Goal: Information Seeking & Learning: Learn about a topic

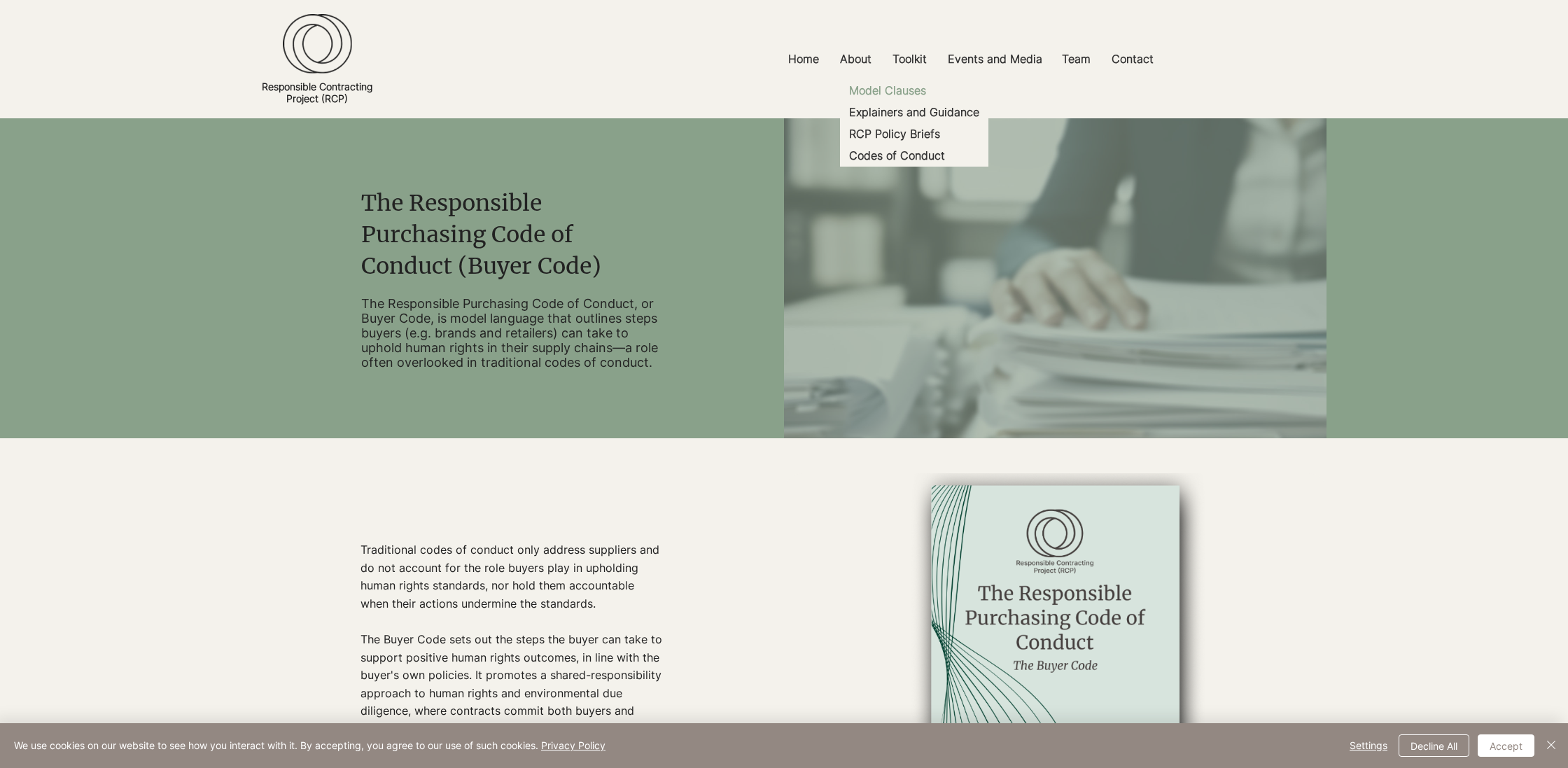
click at [899, 91] on p "Model Clauses" at bounding box center [887, 91] width 88 height 22
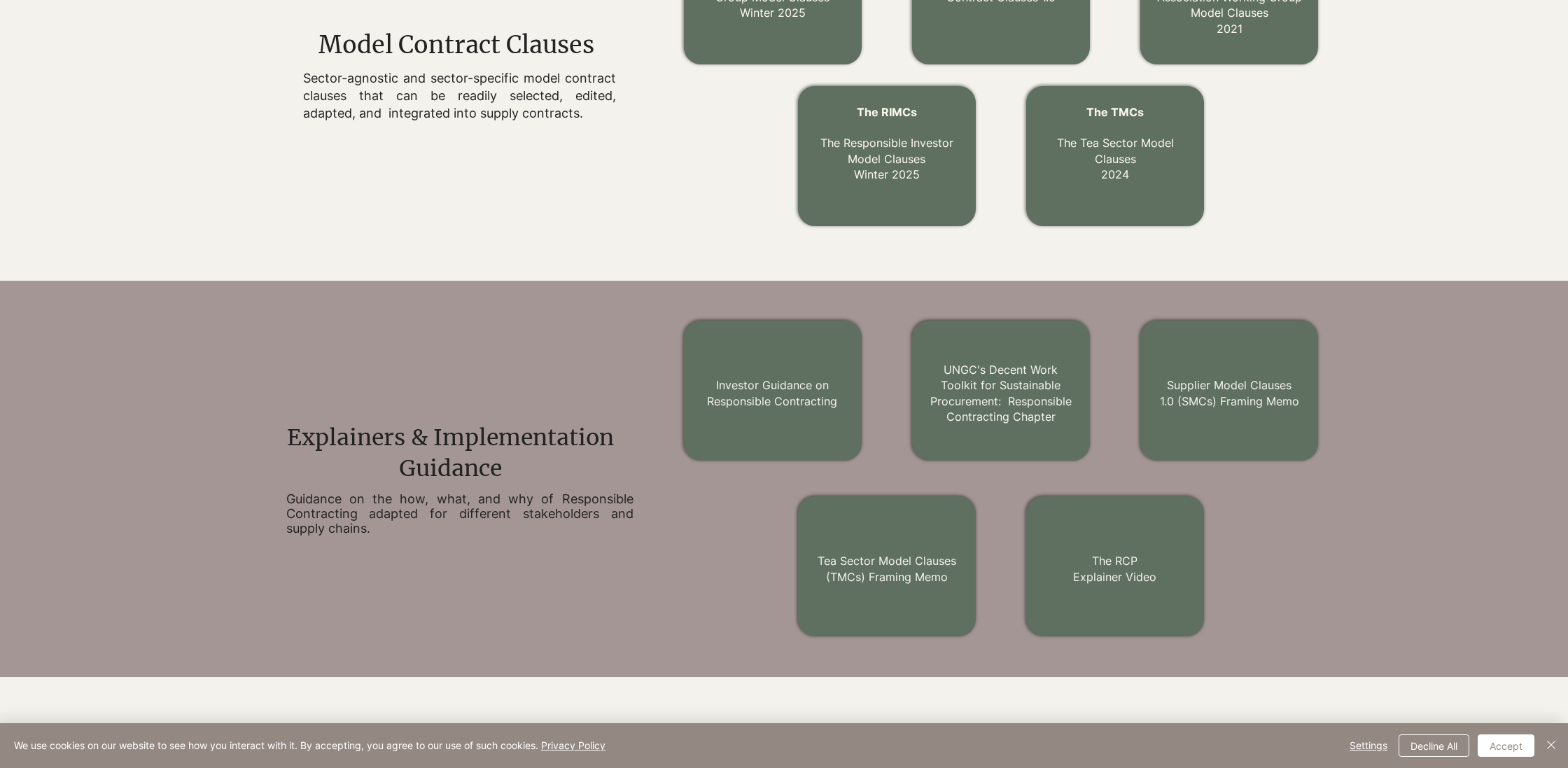
scroll to position [626, 0]
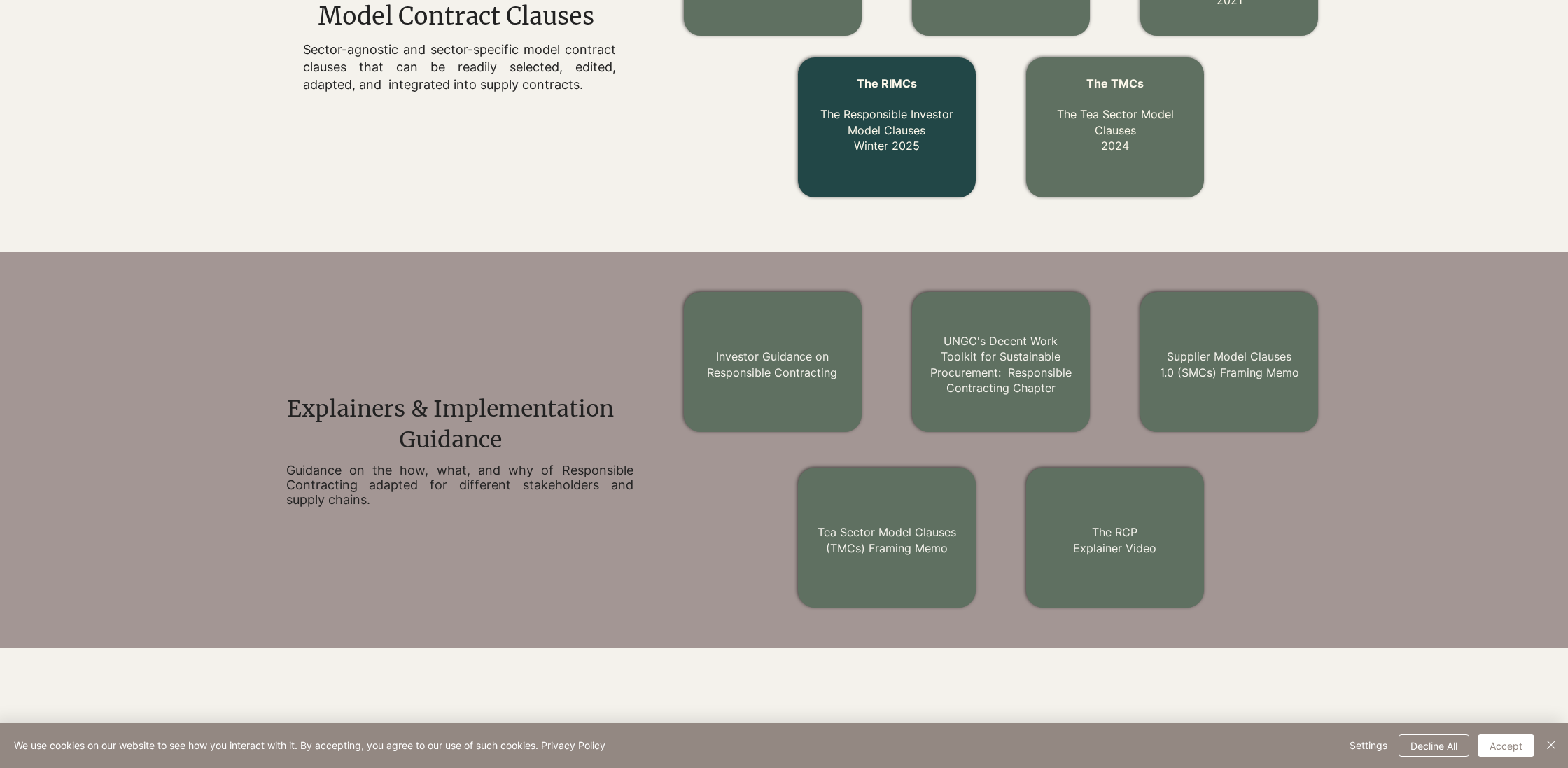
click at [870, 161] on div at bounding box center [887, 127] width 177 height 140
click at [862, 147] on link "The RIMCs The Responsible Investor Model Clauses Winter 2025" at bounding box center [887, 115] width 133 height 77
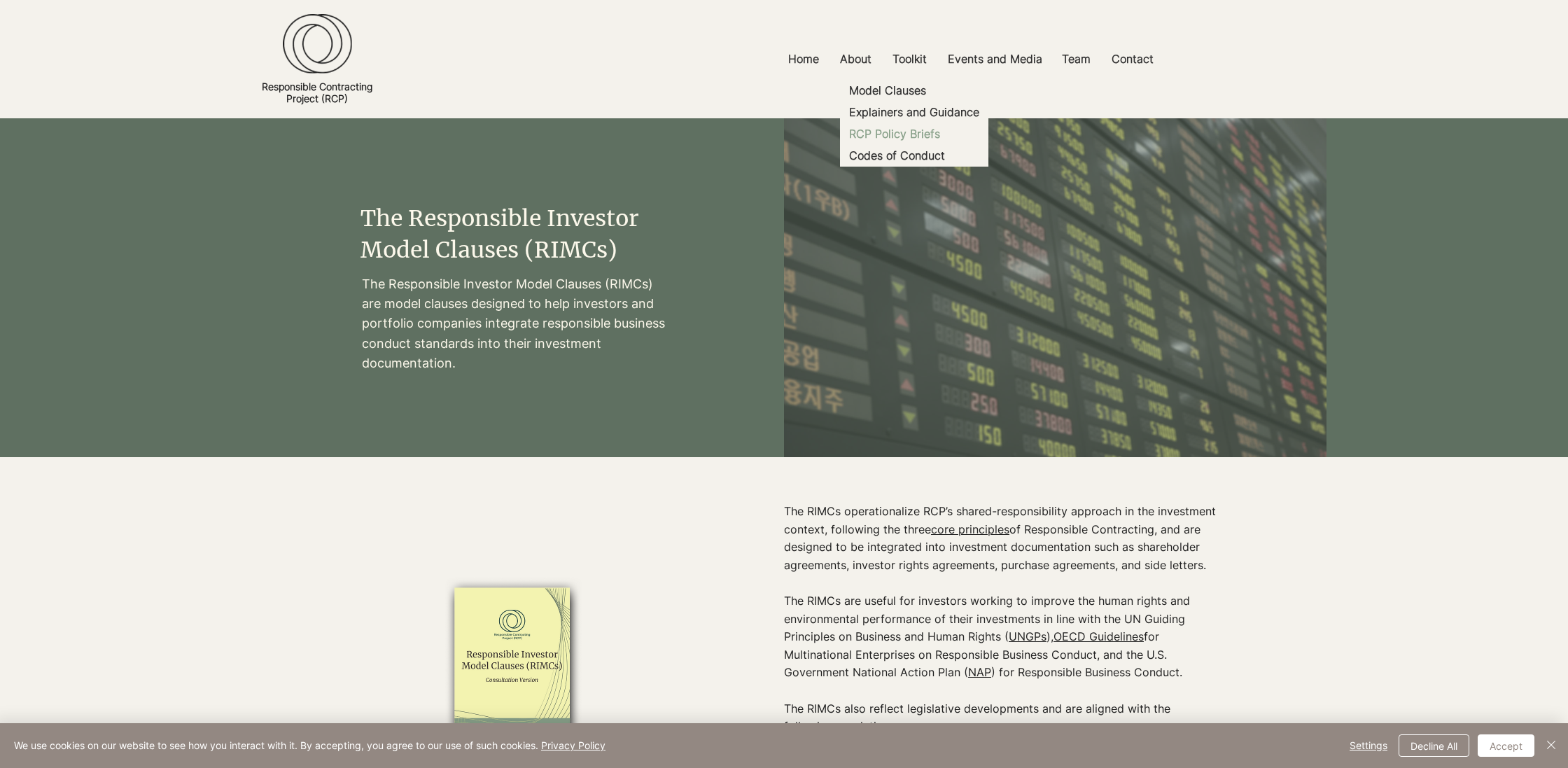
click at [908, 132] on p "RCP Policy Briefs" at bounding box center [895, 134] width 103 height 22
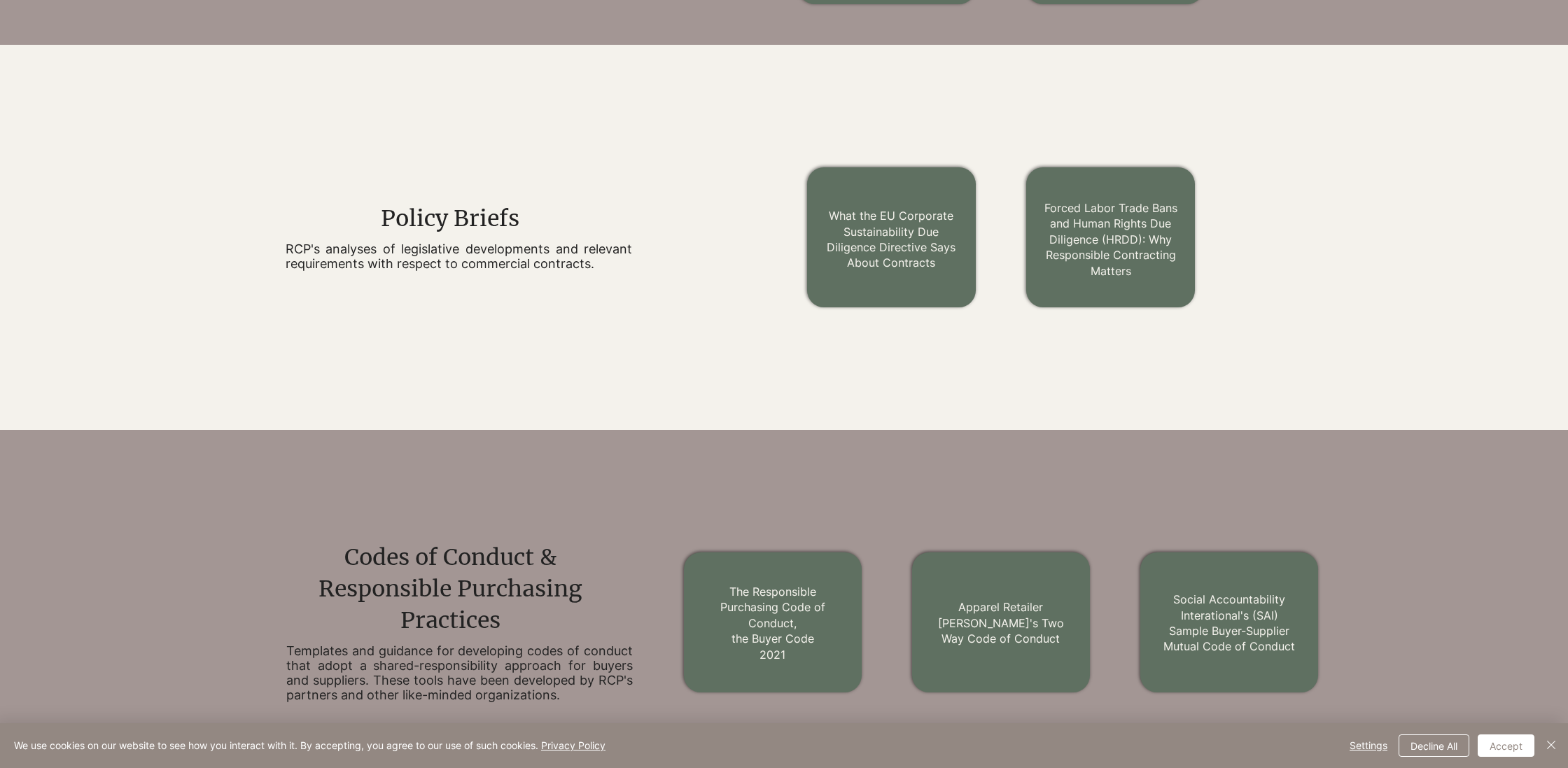
scroll to position [1211, 0]
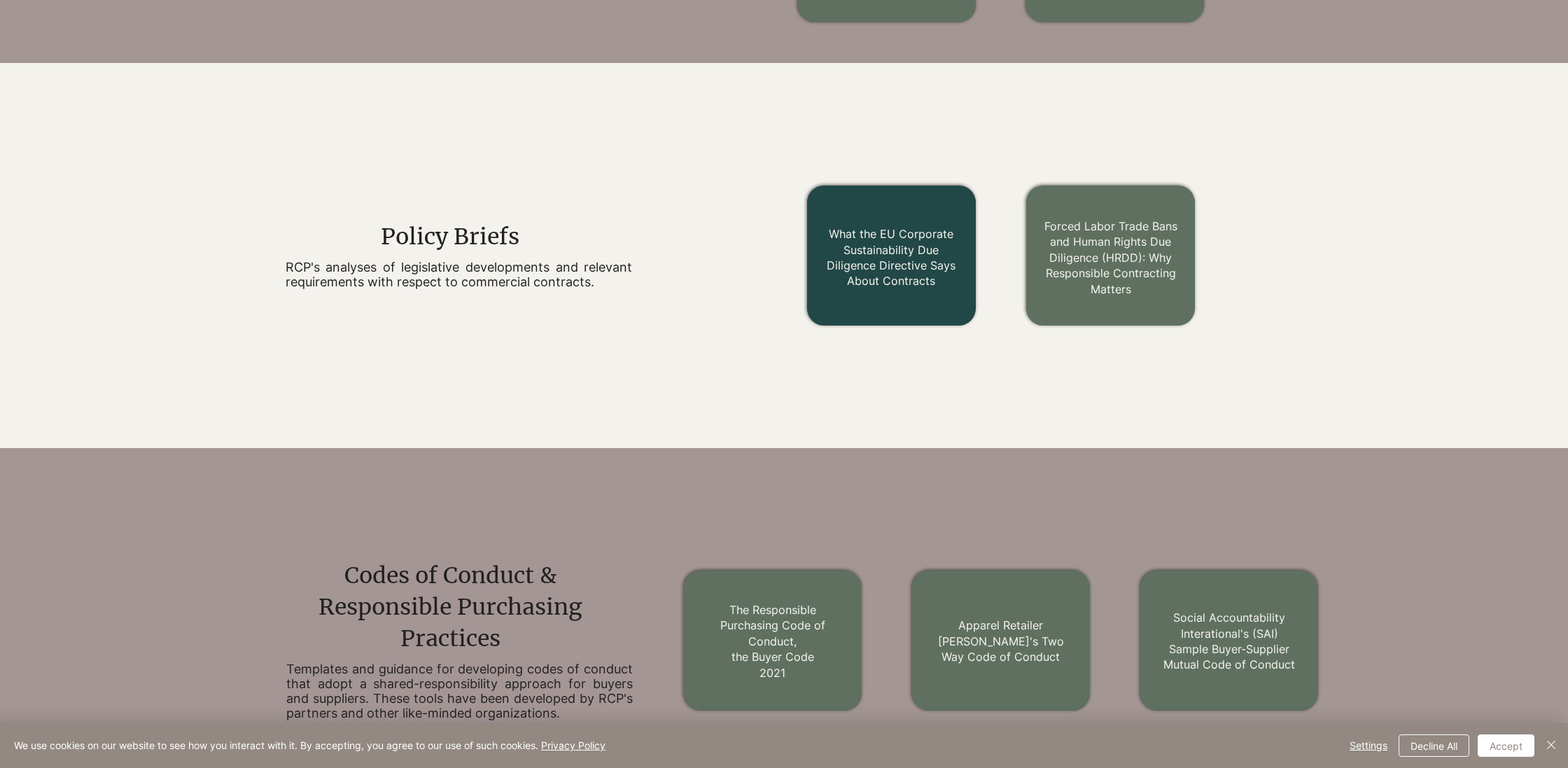
click at [917, 268] on link "What the EU Corporate Sustainability Due Diligence Directive Says About Contrac…" at bounding box center [891, 257] width 129 height 61
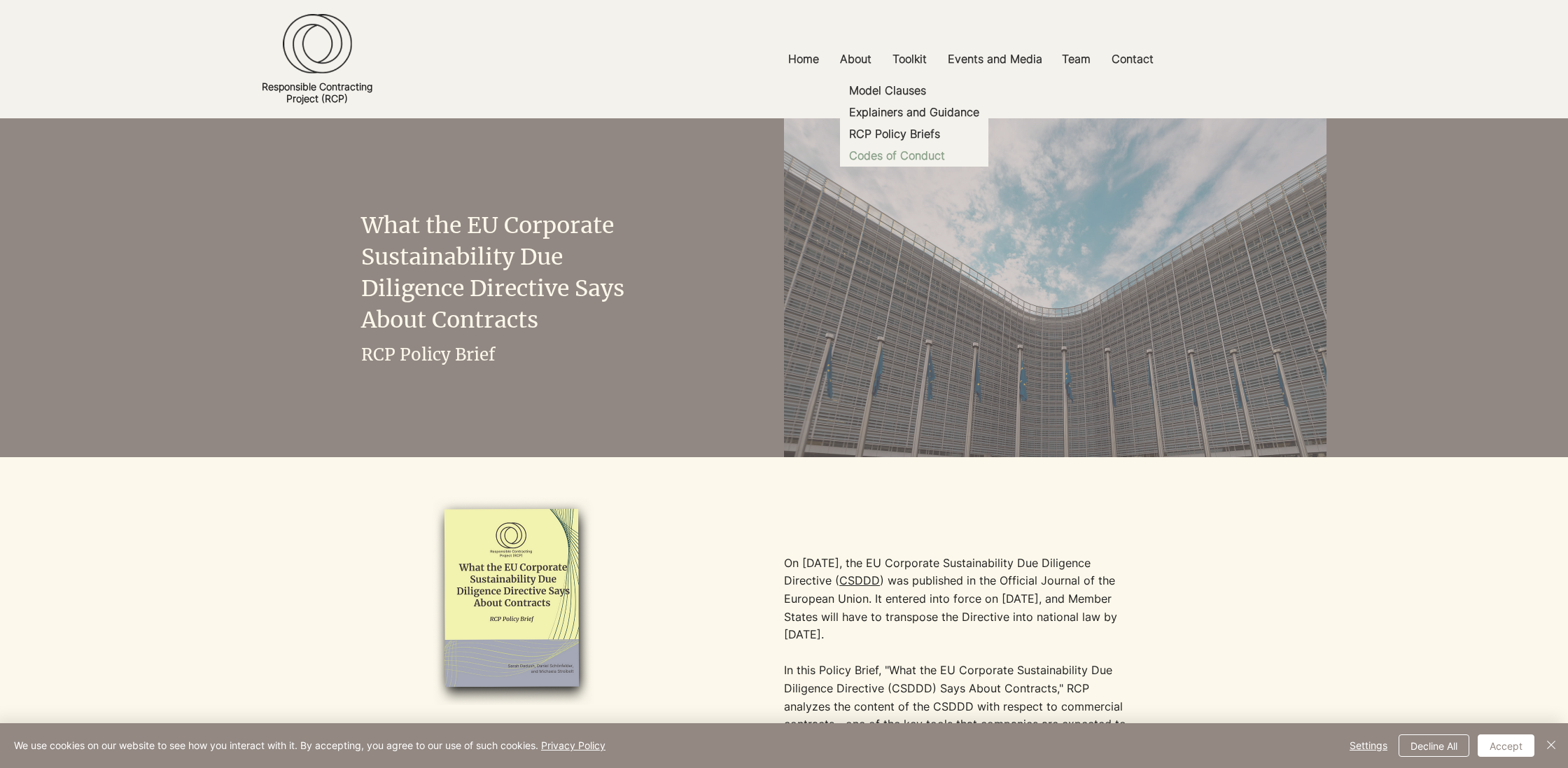
click at [892, 156] on p "Codes of Conduct" at bounding box center [897, 156] width 107 height 22
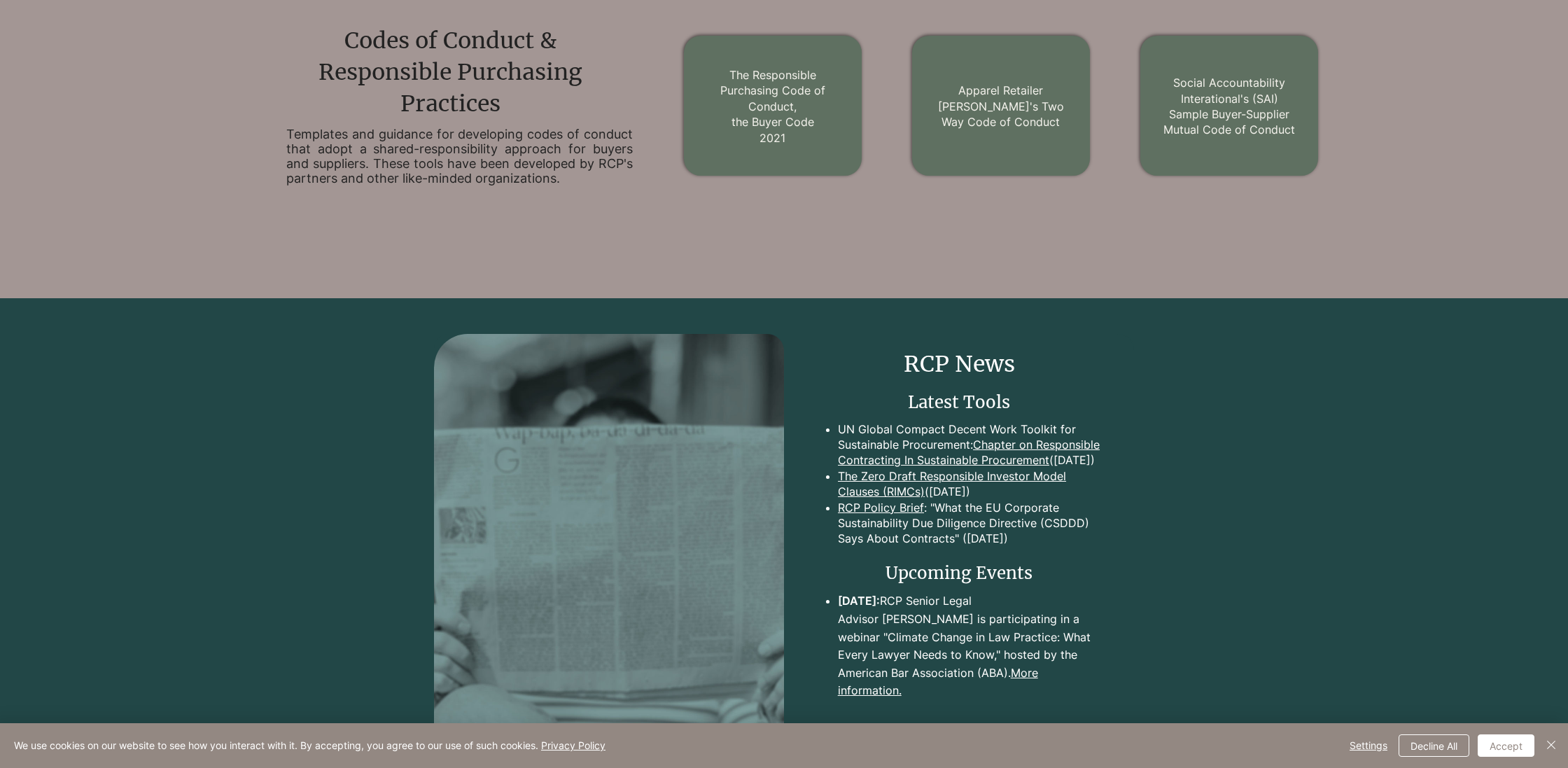
scroll to position [1770, 0]
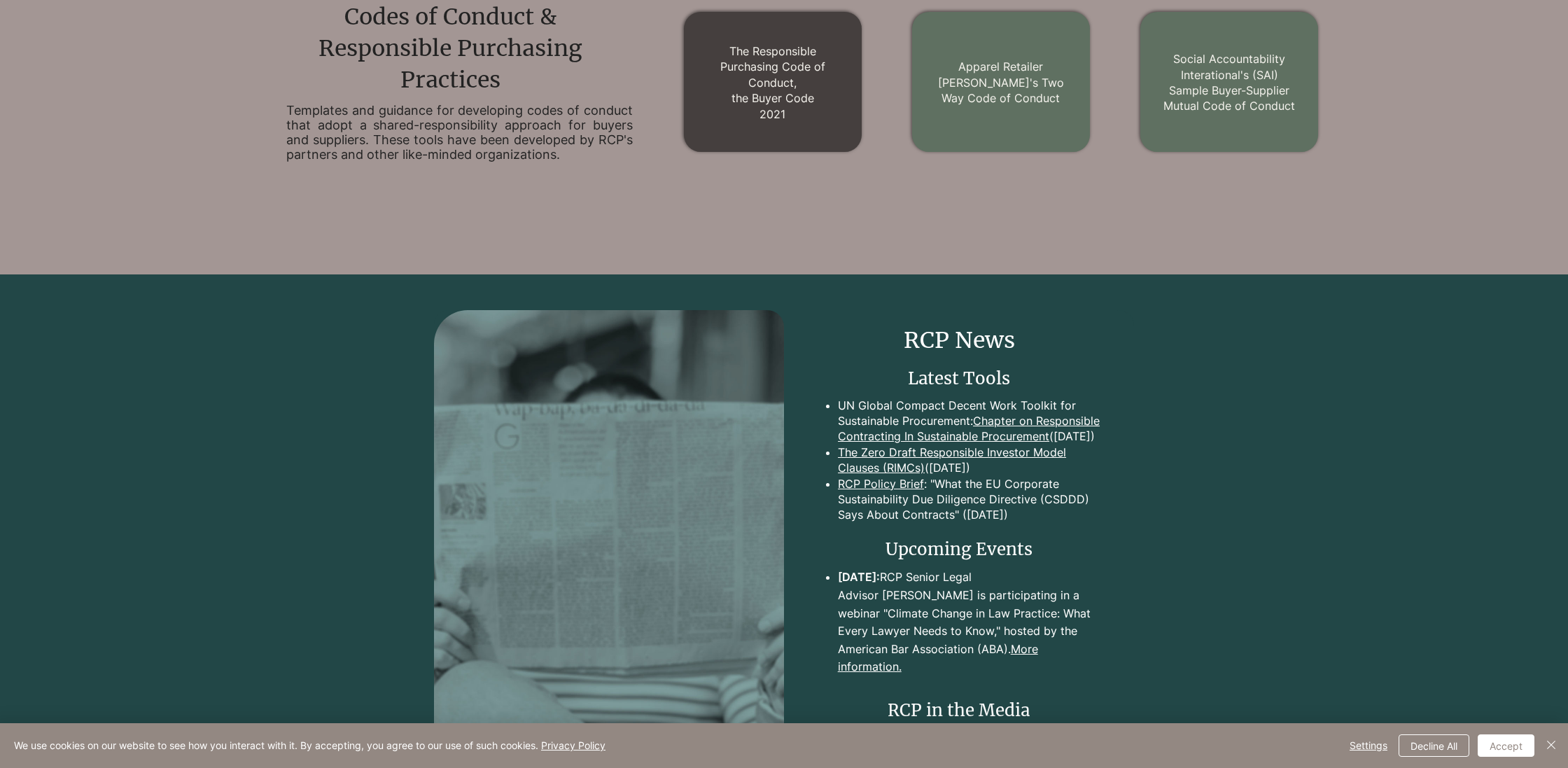
click at [773, 110] on link "The Responsible Purchasing Code of Conduct, the Buyer Code 2021" at bounding box center [773, 82] width 105 height 77
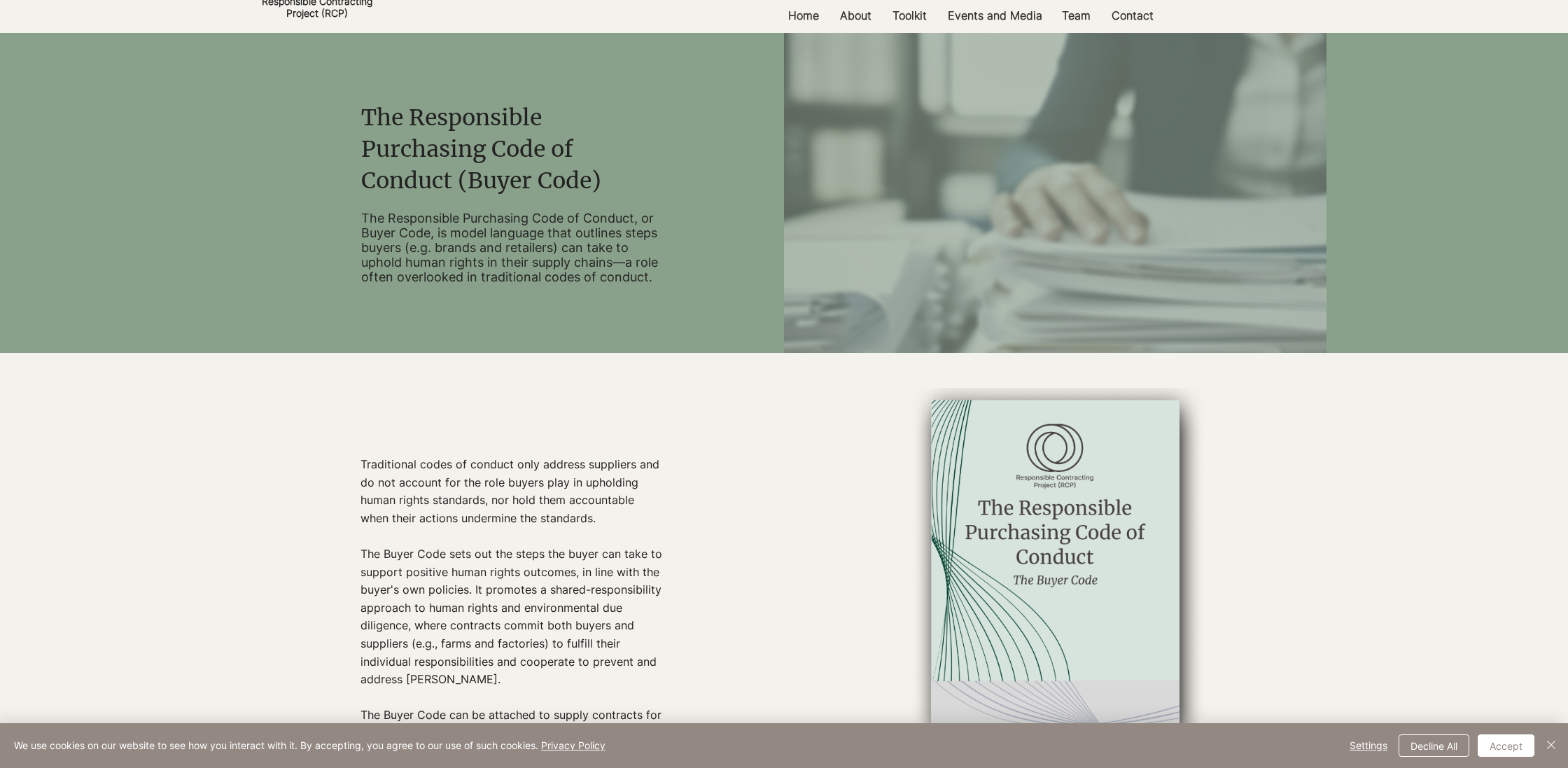
scroll to position [82, 0]
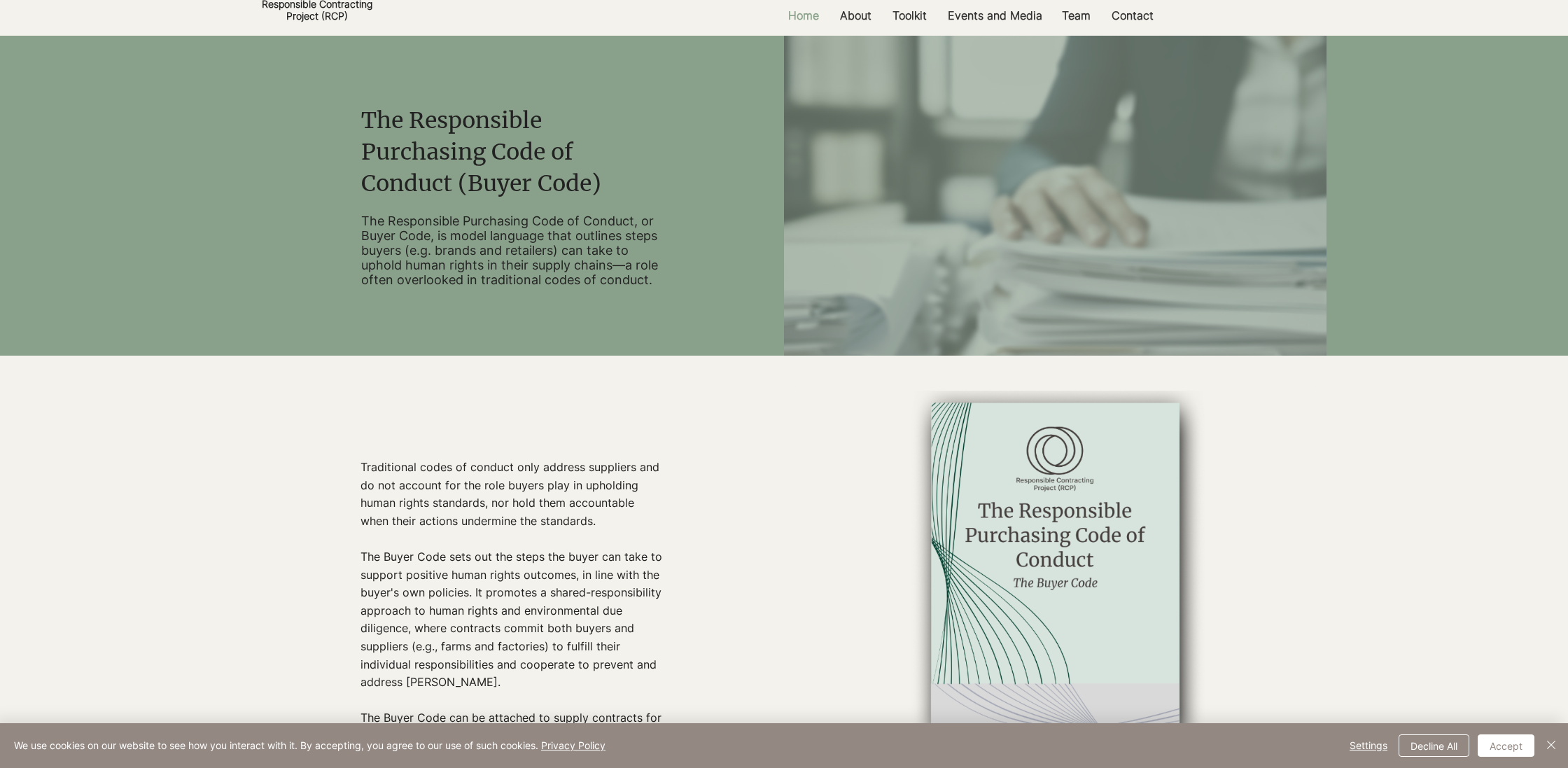
click at [805, 21] on p "Home" at bounding box center [803, 15] width 45 height 31
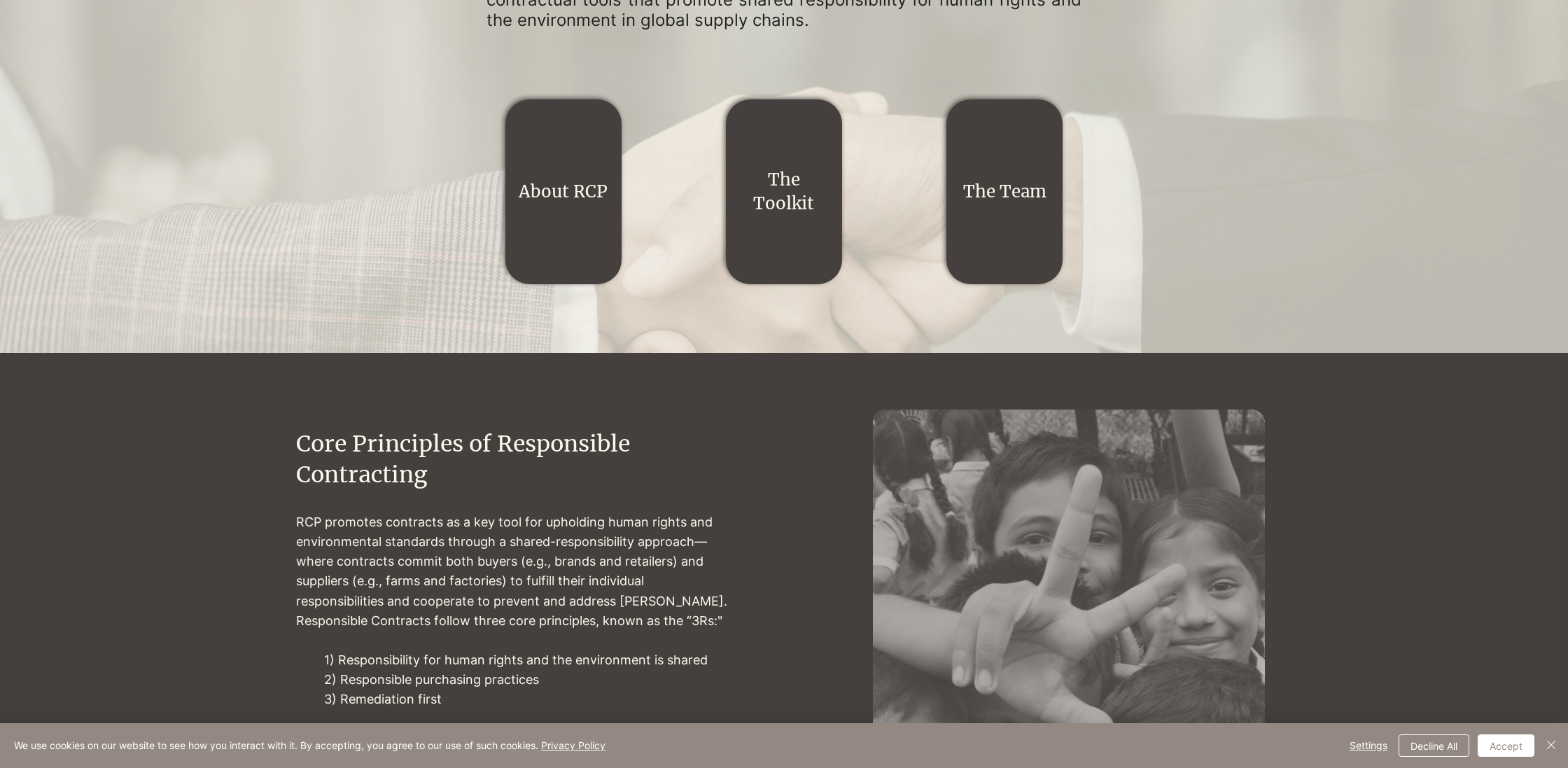
scroll to position [407, 0]
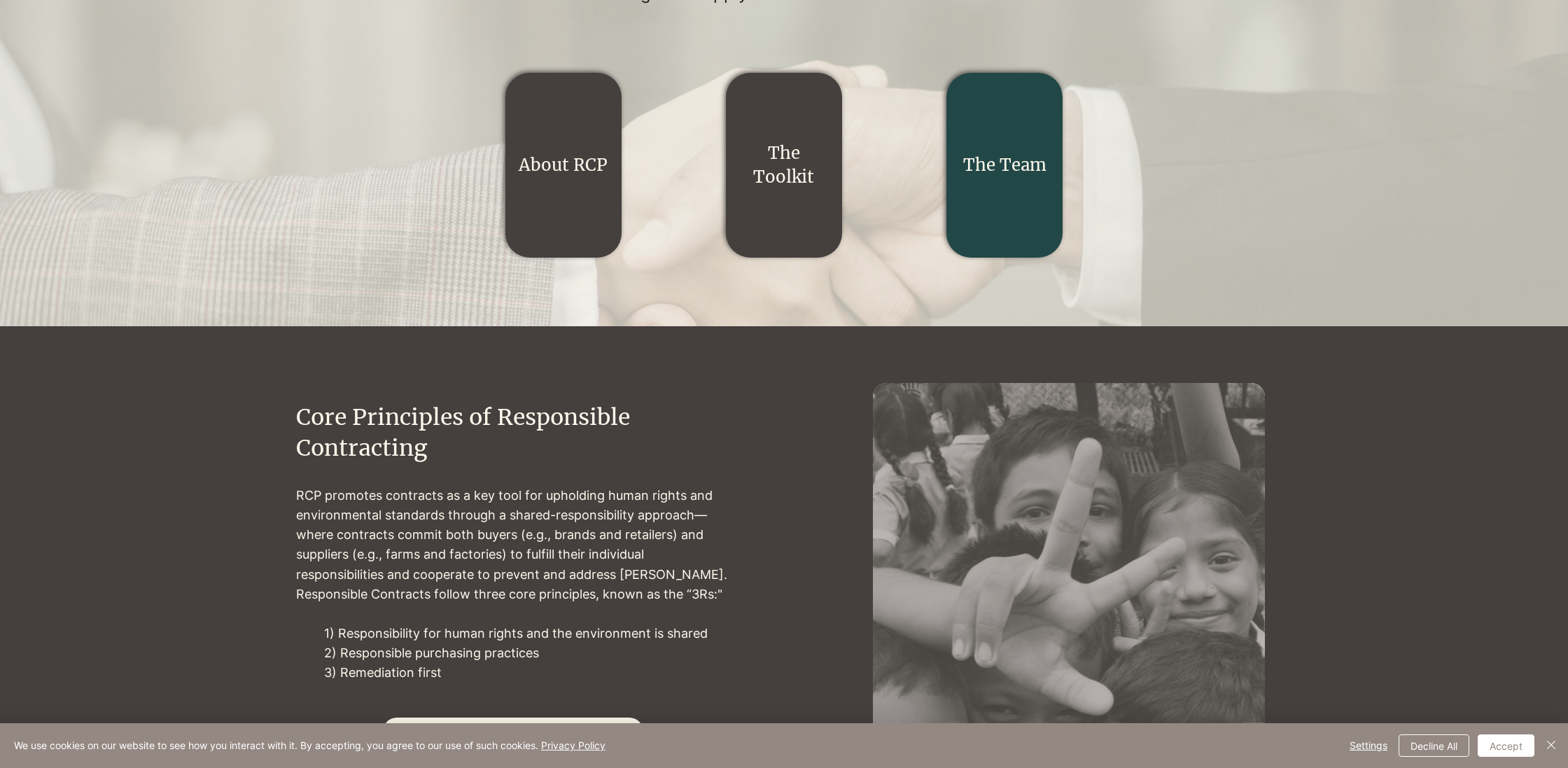
click at [984, 179] on div "main content" at bounding box center [1004, 166] width 116 height 185
click at [983, 172] on link "The Team" at bounding box center [1004, 165] width 83 height 22
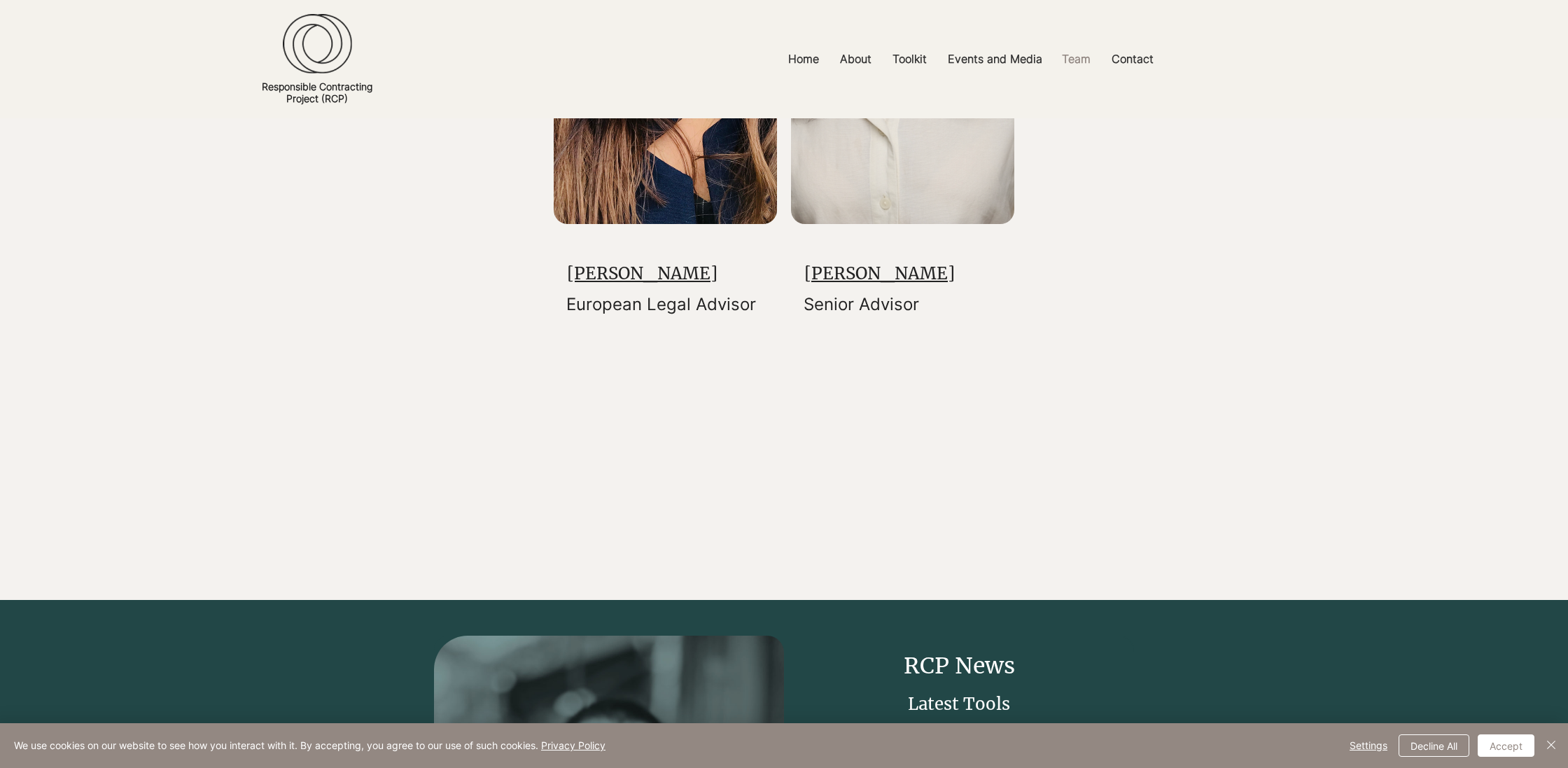
scroll to position [4482, 0]
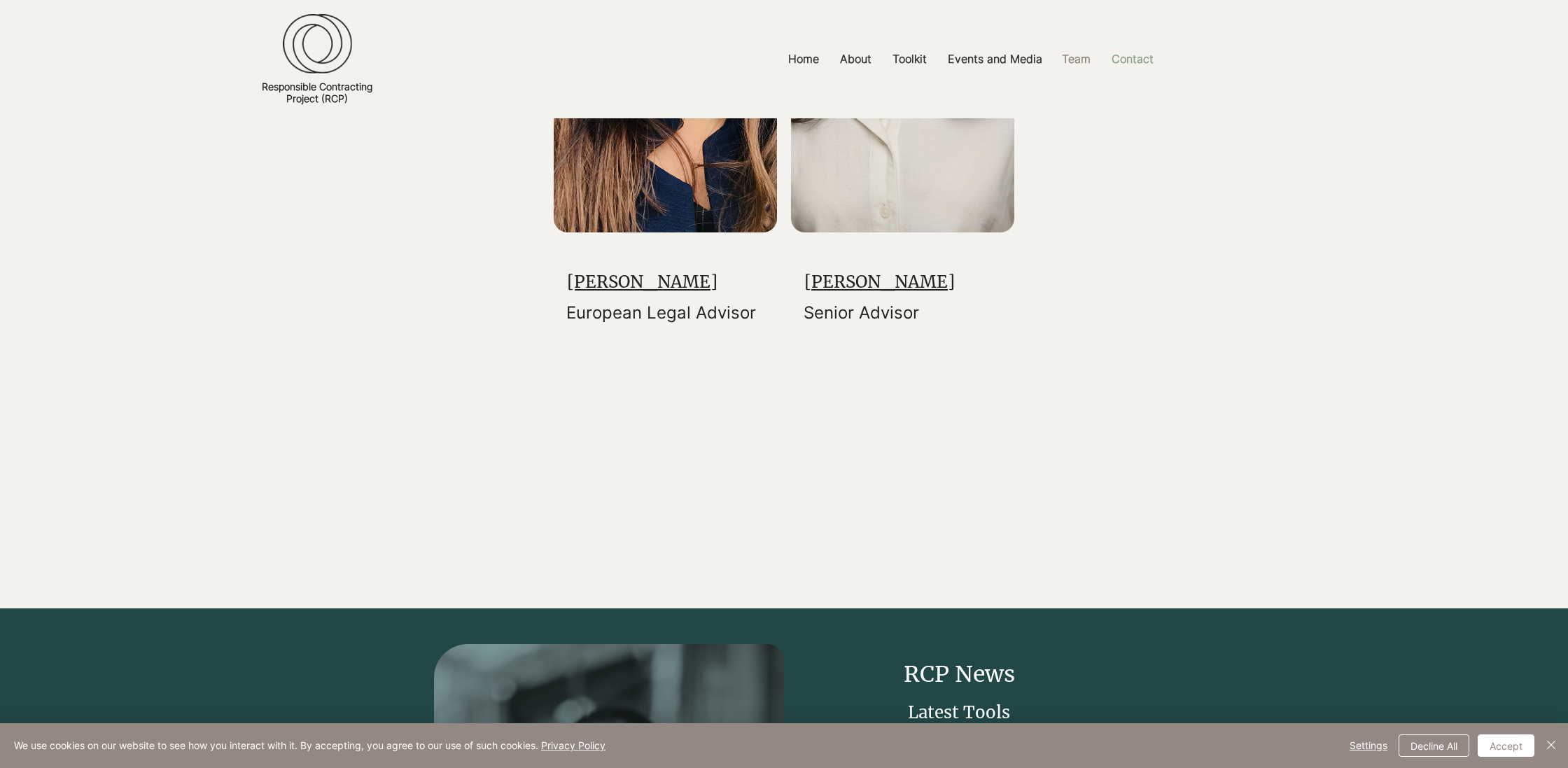
click at [1130, 56] on p "Contact" at bounding box center [1132, 59] width 56 height 31
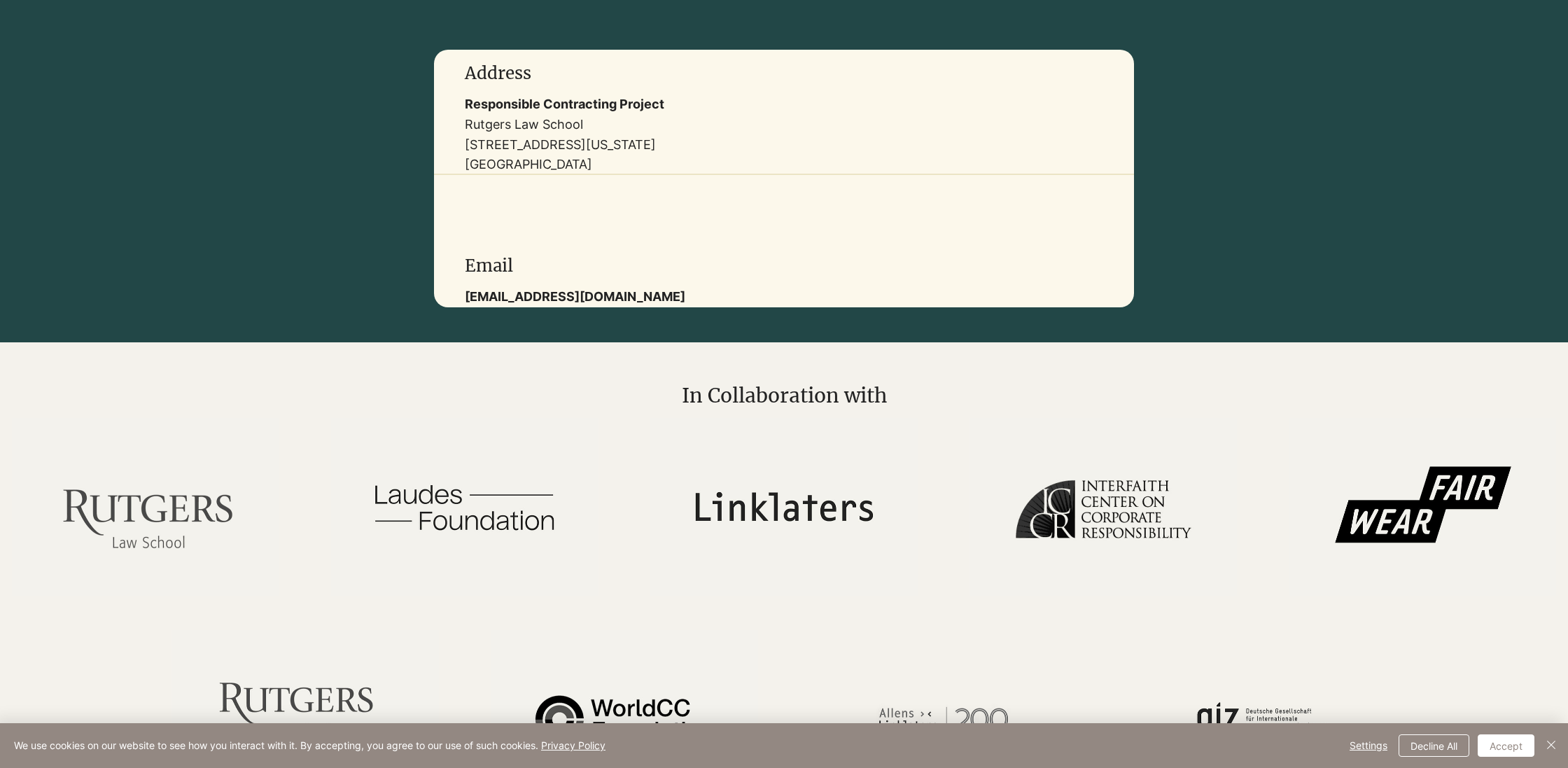
scroll to position [916, 0]
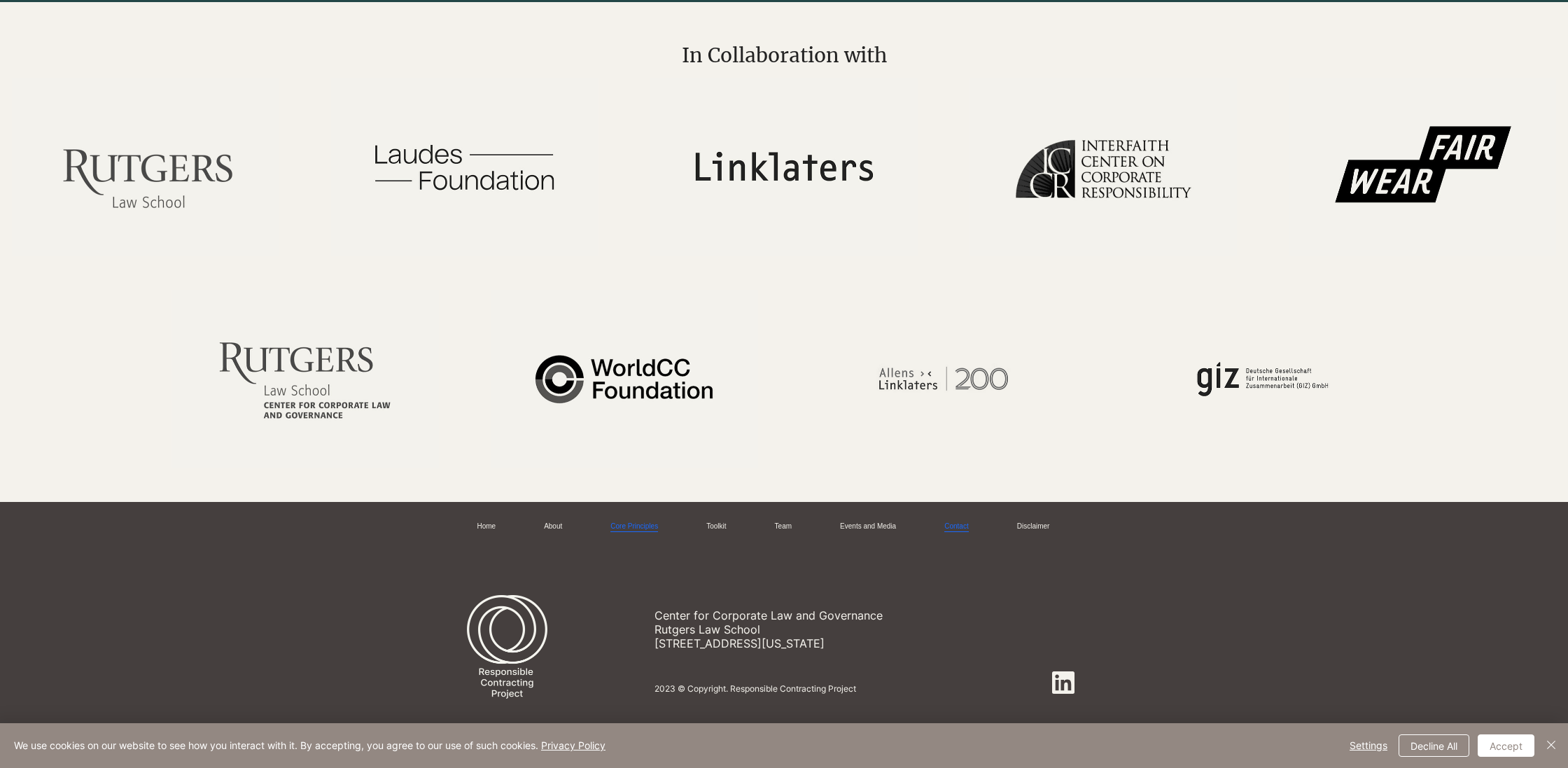
click at [633, 525] on link "Core Principles" at bounding box center [634, 527] width 48 height 10
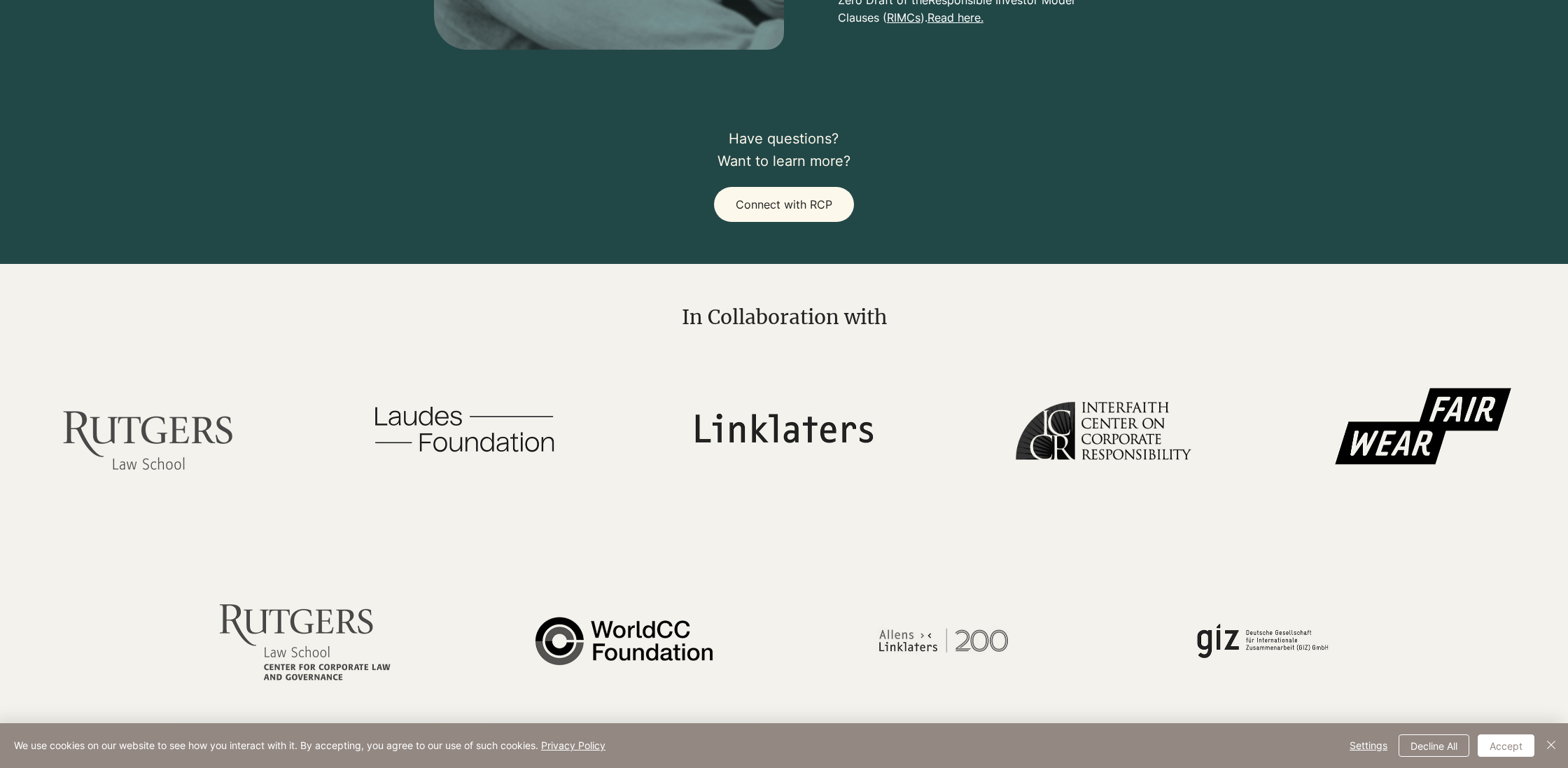
scroll to position [3799, 0]
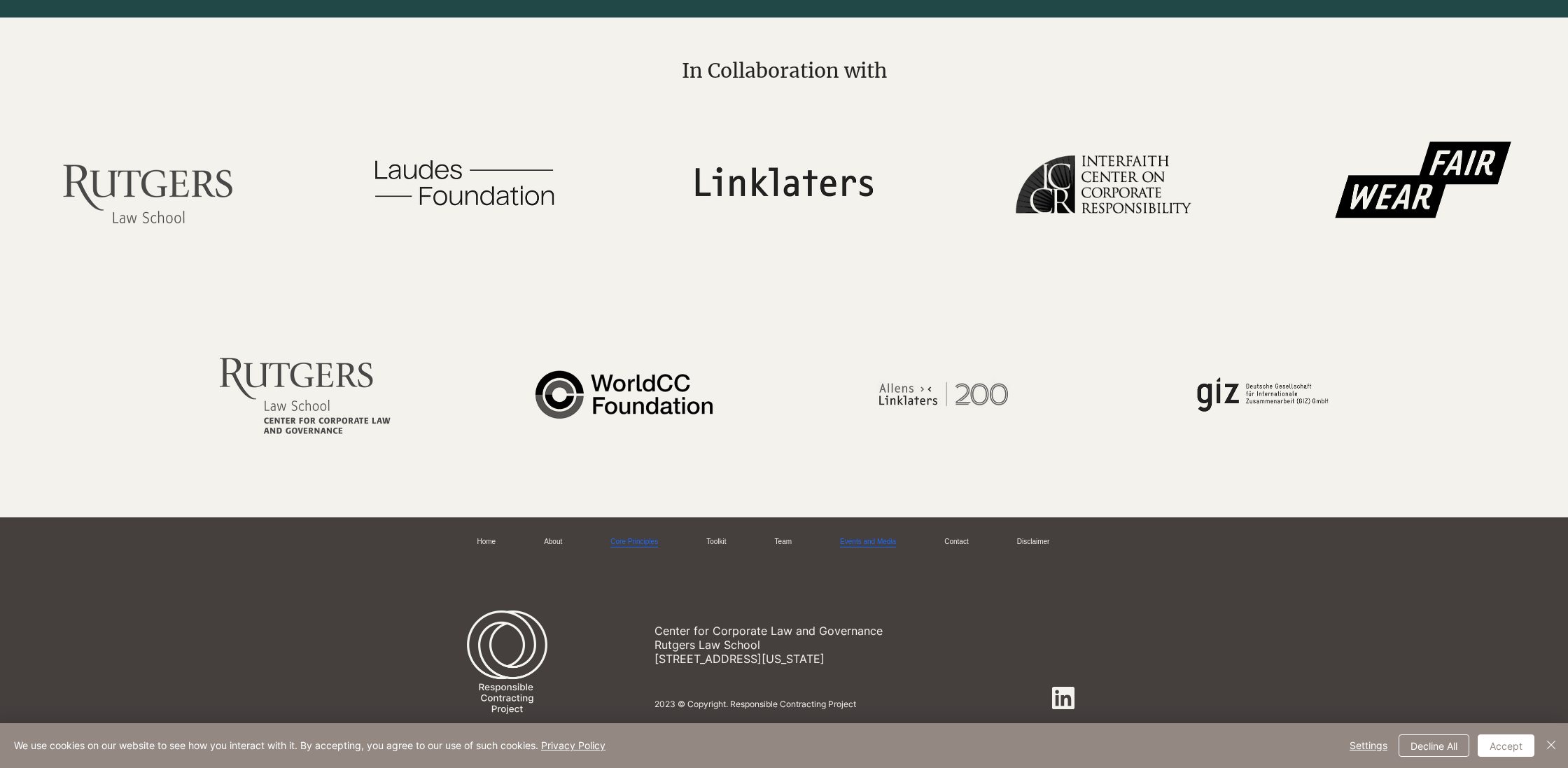
click at [895, 537] on link "Events and Media" at bounding box center [868, 542] width 56 height 10
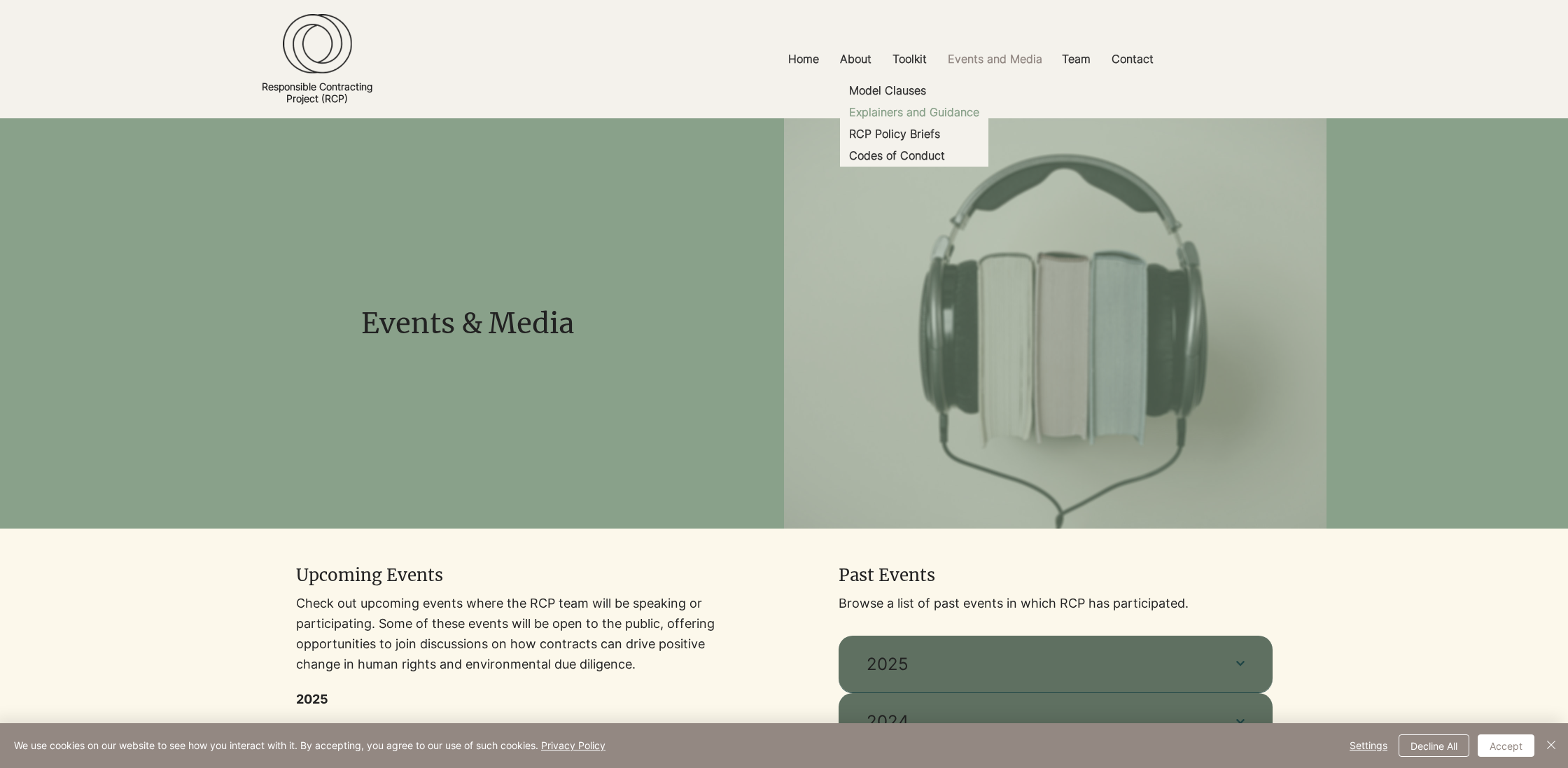
click at [887, 110] on p "Explainers and Guidance" at bounding box center [914, 113] width 141 height 22
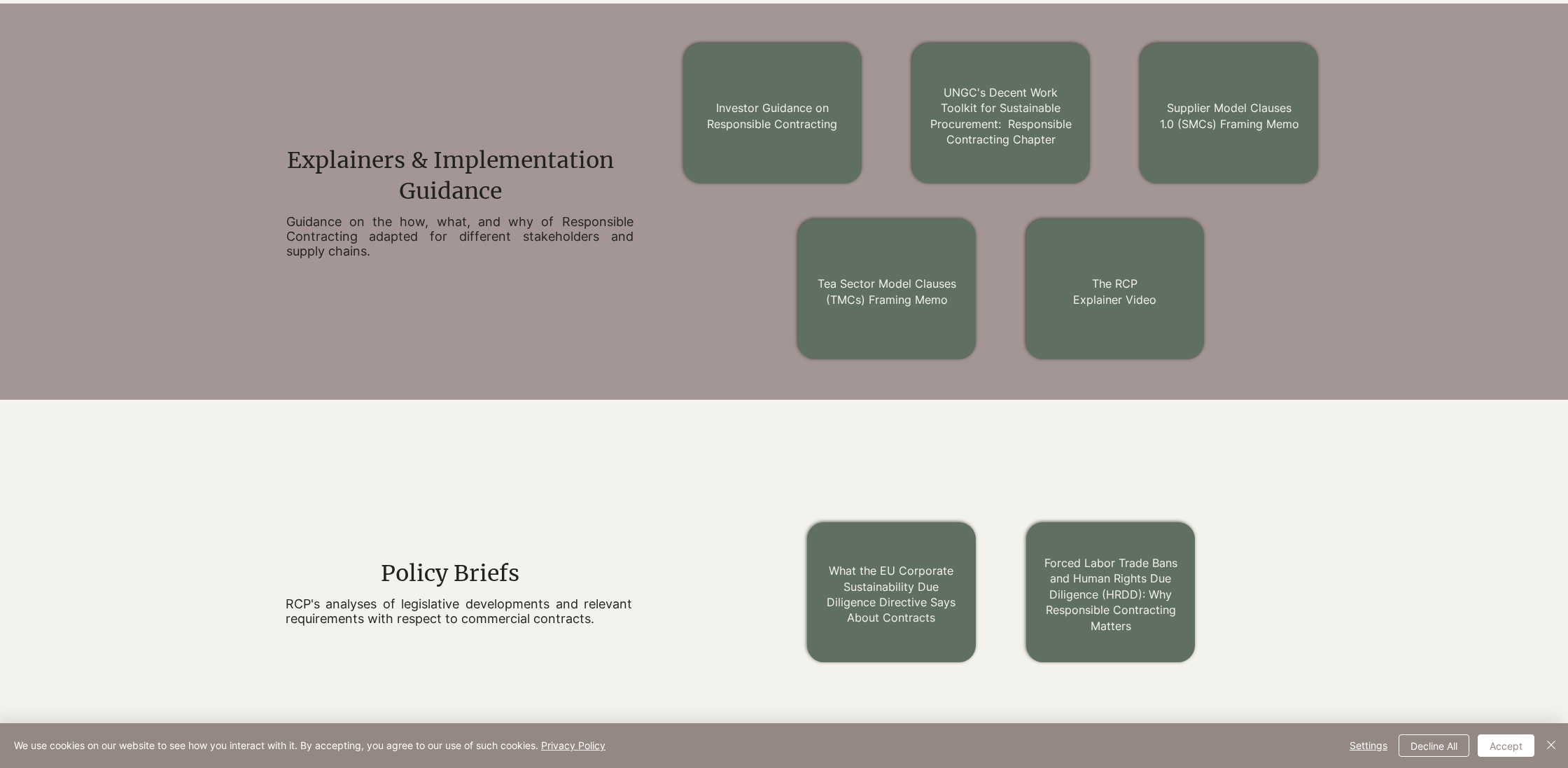
scroll to position [873, 0]
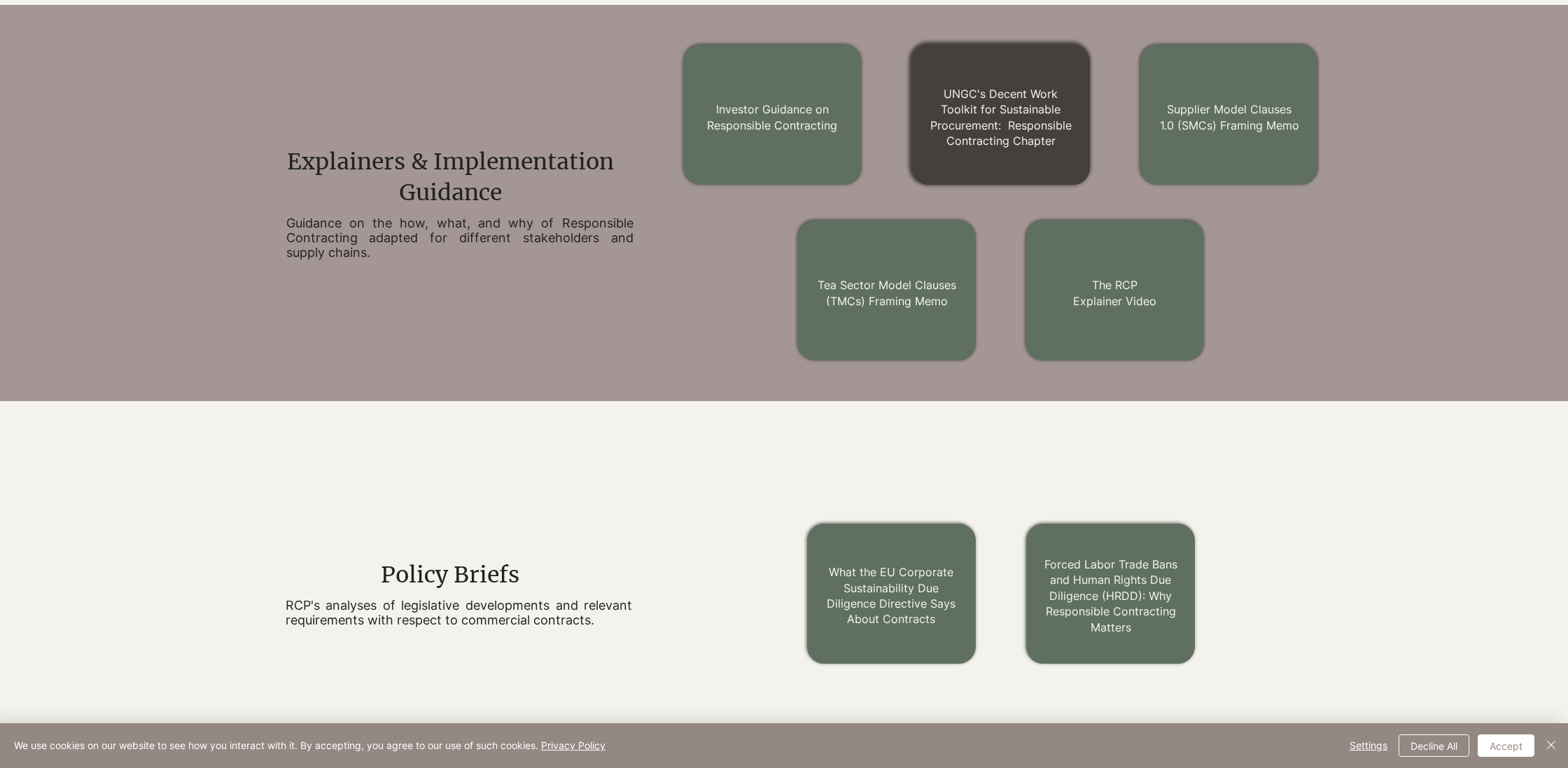
click at [981, 129] on link "UNGC's Decent Work Toolkit for Sustainable Procurement: Responsible Contracting…" at bounding box center [1001, 117] width 141 height 61
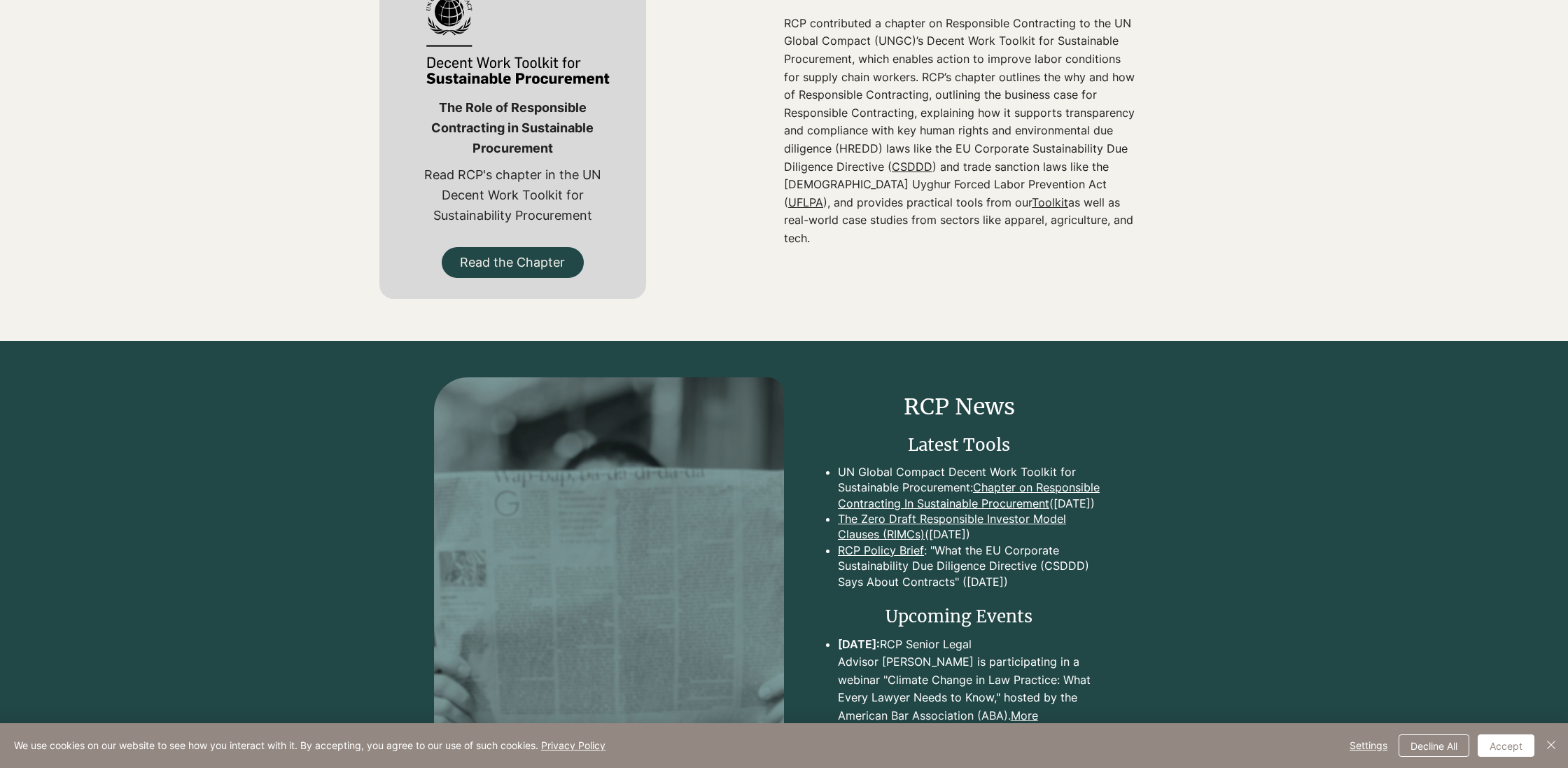
scroll to position [549, 0]
drag, startPoint x: 784, startPoint y: 34, endPoint x: 1067, endPoint y: 225, distance: 341.4
click at [1067, 225] on p "RCP contributed a chapter on Responsible Contracting to the UN Global Compact (…" at bounding box center [961, 131] width 353 height 233
copy p "RCP contributed a chapter on Responsible Contracting to the UN Global Compact (…"
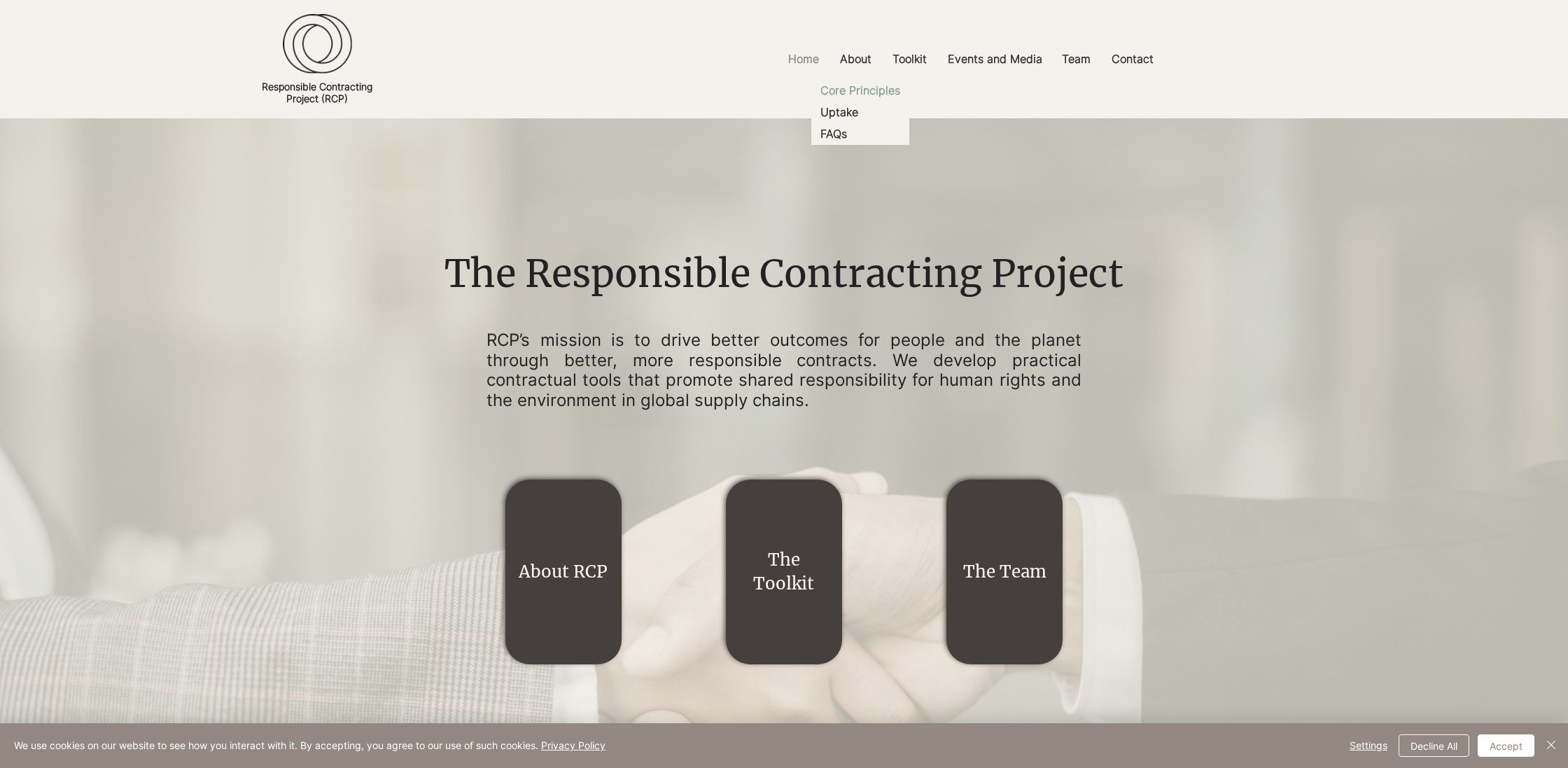
click at [856, 86] on p "Core Principles" at bounding box center [861, 91] width 91 height 22
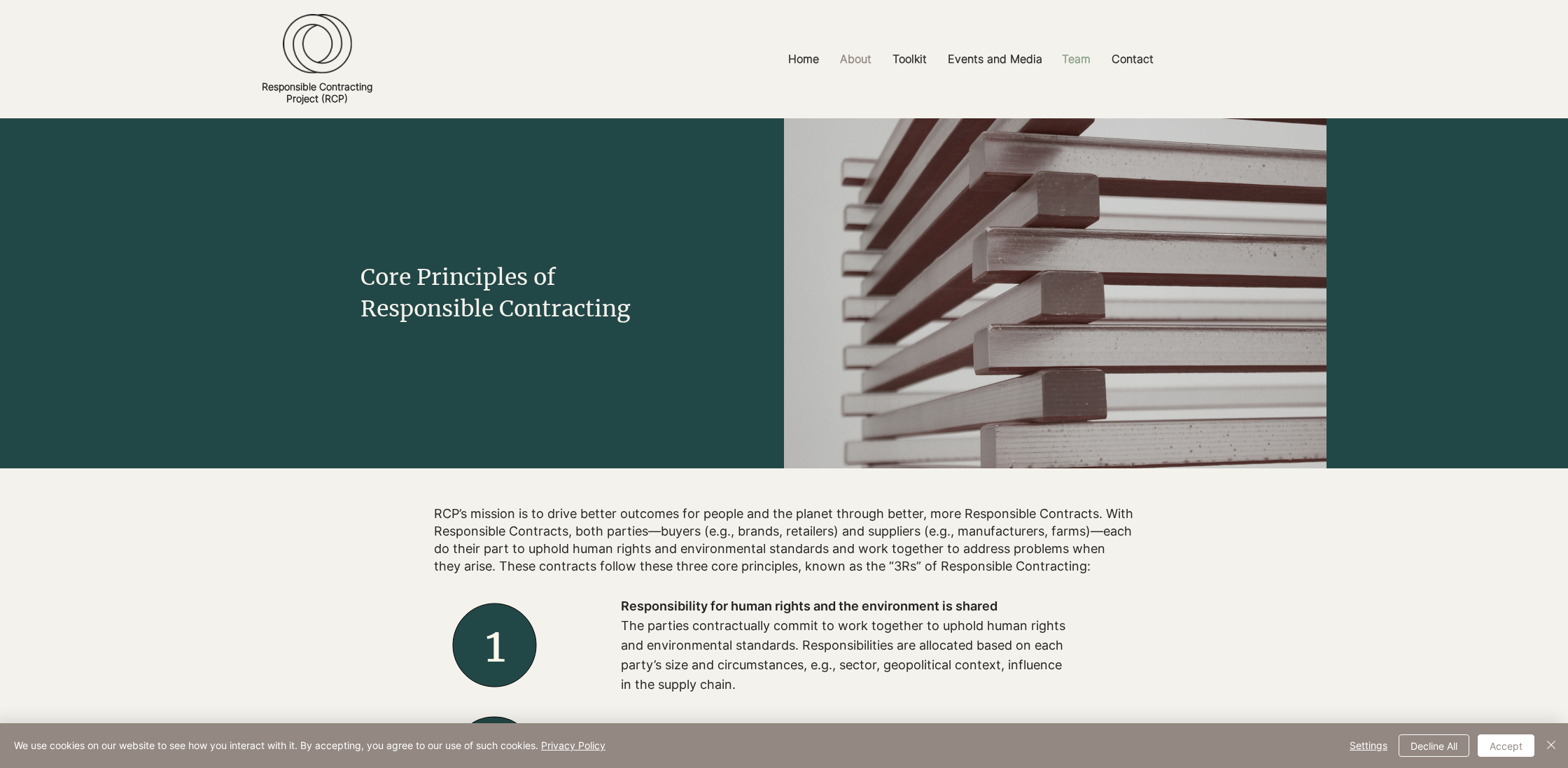
click at [1078, 61] on p "Team" at bounding box center [1076, 59] width 43 height 31
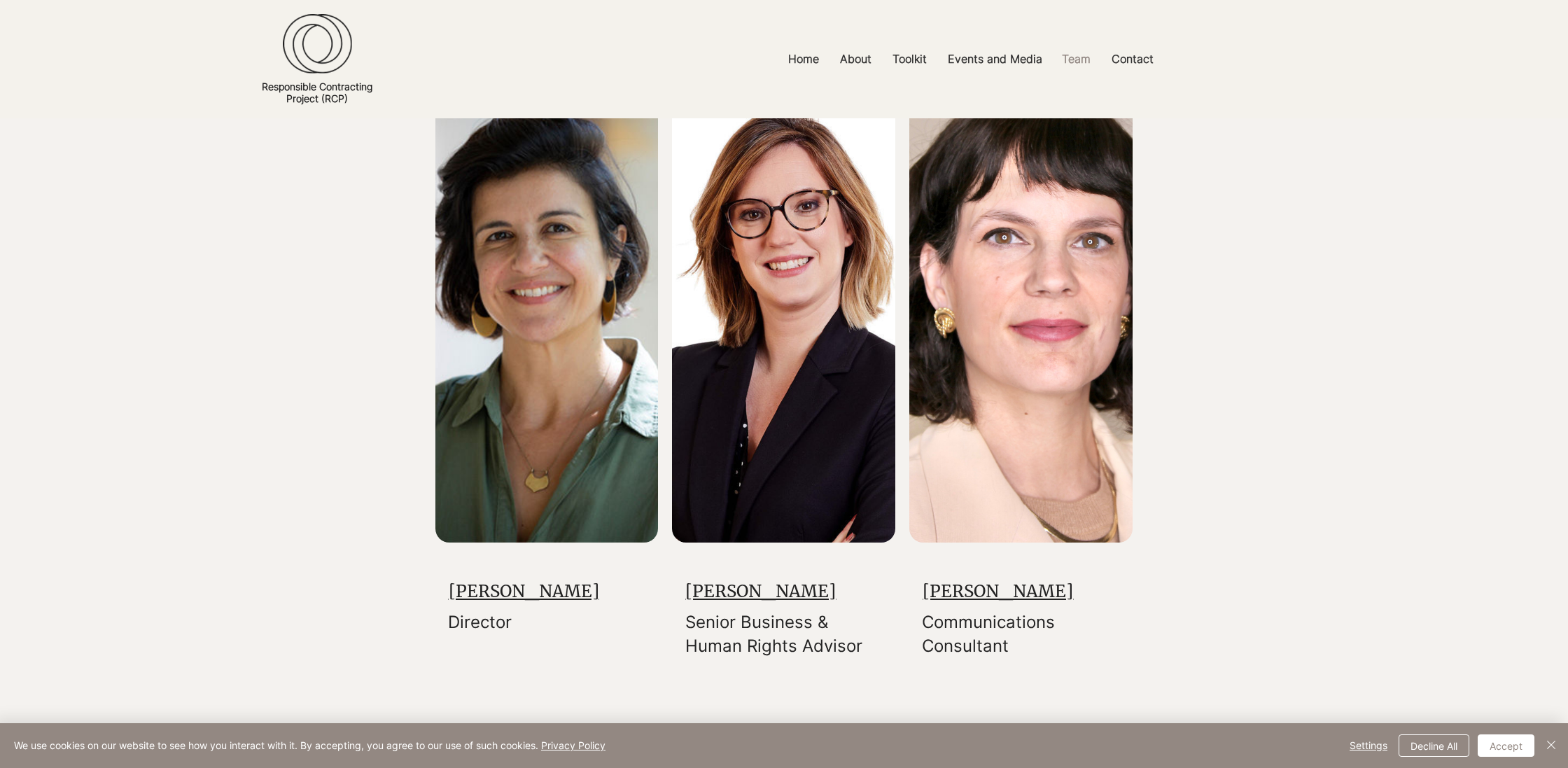
scroll to position [272, 0]
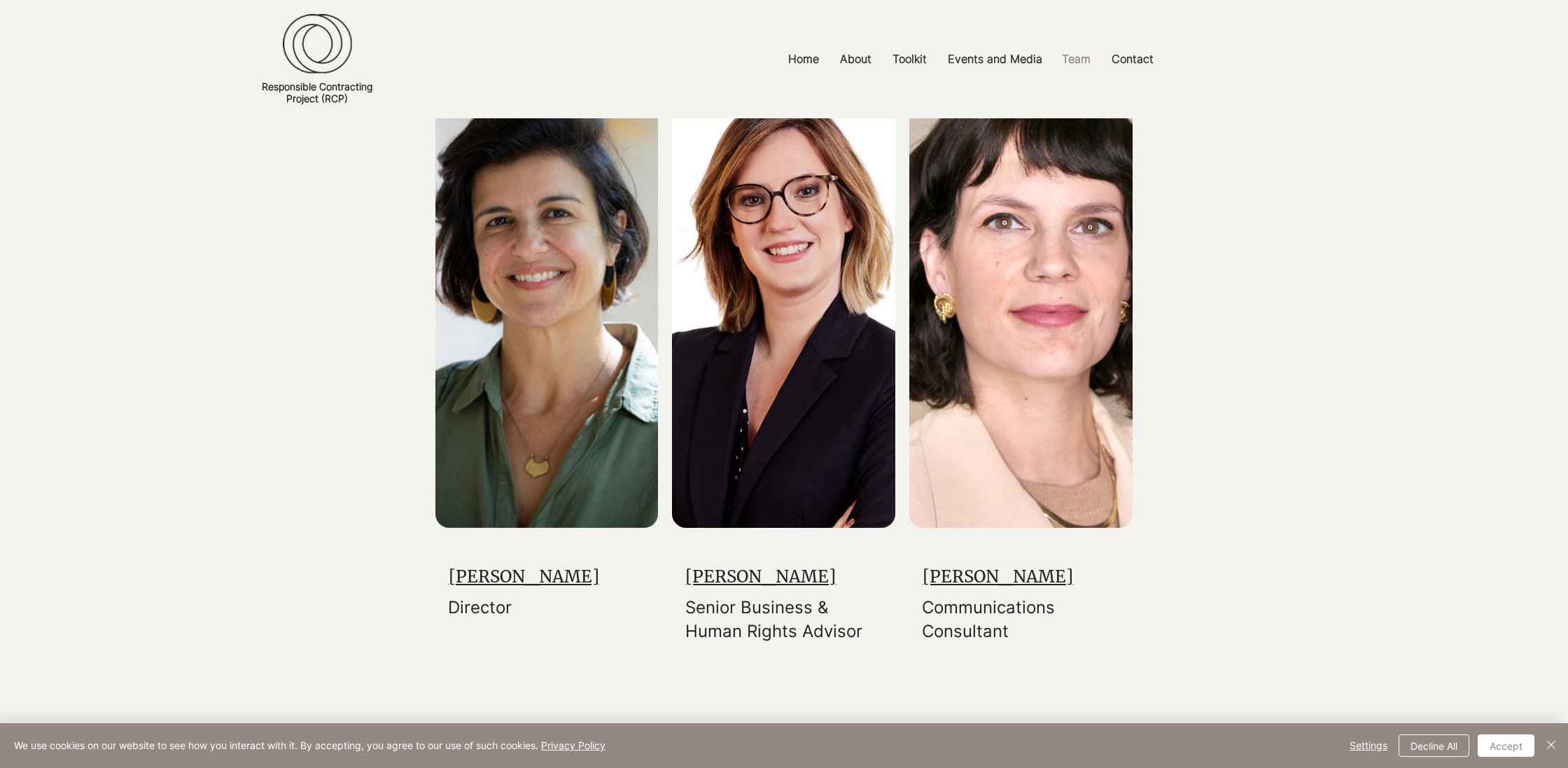
click at [508, 576] on link "[PERSON_NAME]" at bounding box center [524, 577] width 151 height 22
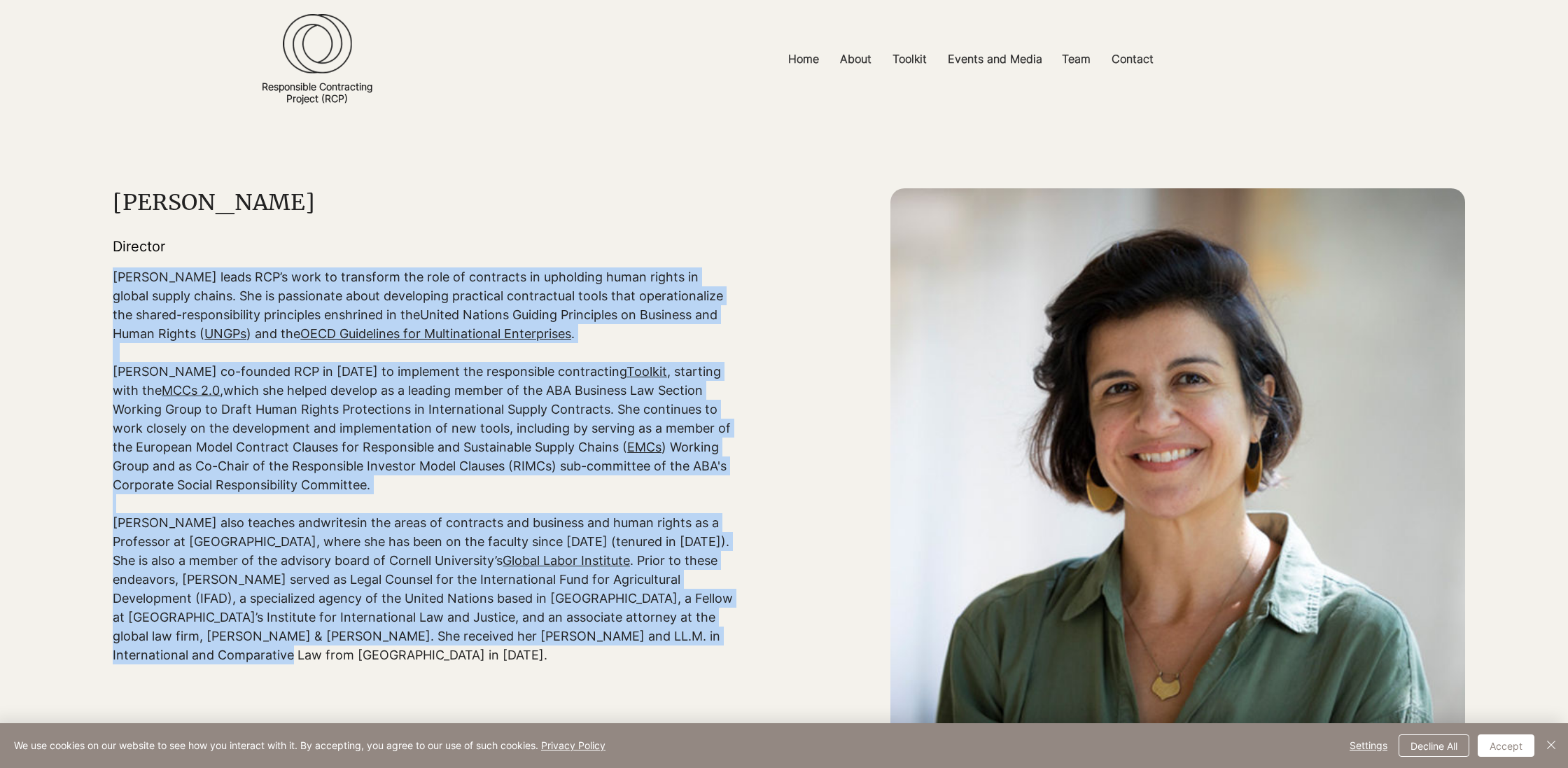
drag, startPoint x: 115, startPoint y: 278, endPoint x: 215, endPoint y: 651, distance: 386.2
click at [217, 660] on div "Sarah leads RCP’s work to transform the role of contracts in upholding human ri…" at bounding box center [424, 475] width 622 height 416
copy div "Sarah leads RCP’s work to transform the role of contracts in upholding human ri…"
